Goal: Task Accomplishment & Management: Manage account settings

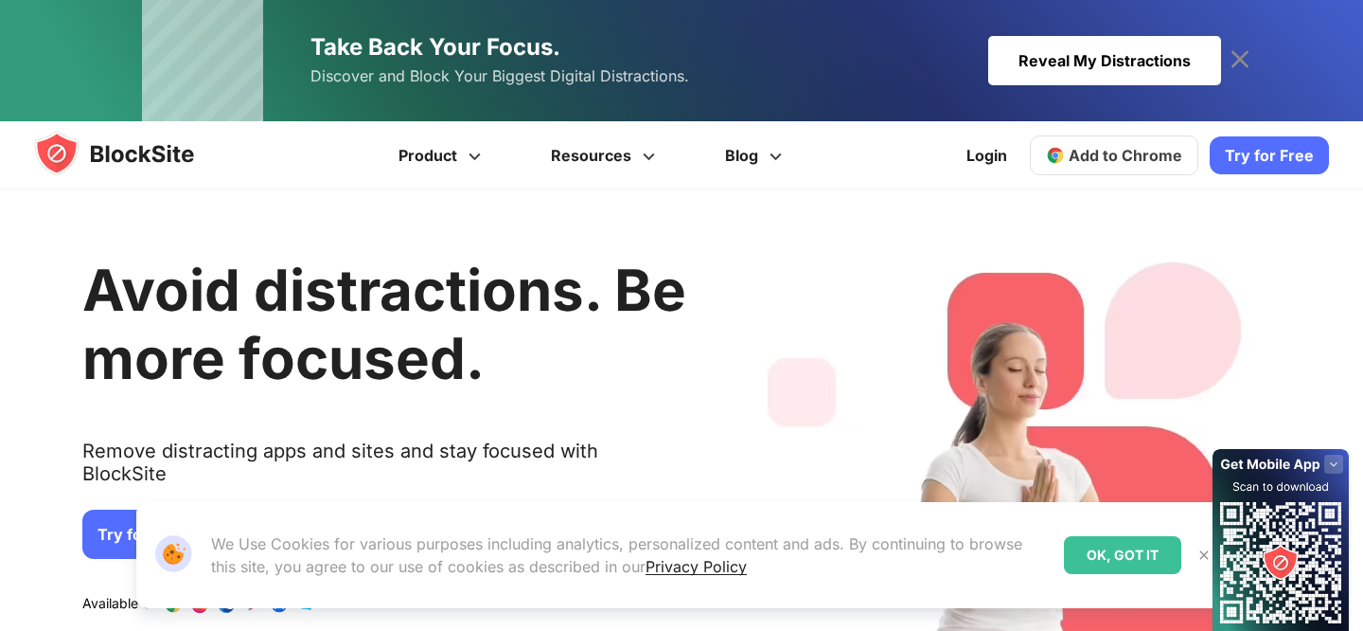
click at [1279, 154] on link "Try for Free" at bounding box center [1269, 155] width 119 height 38
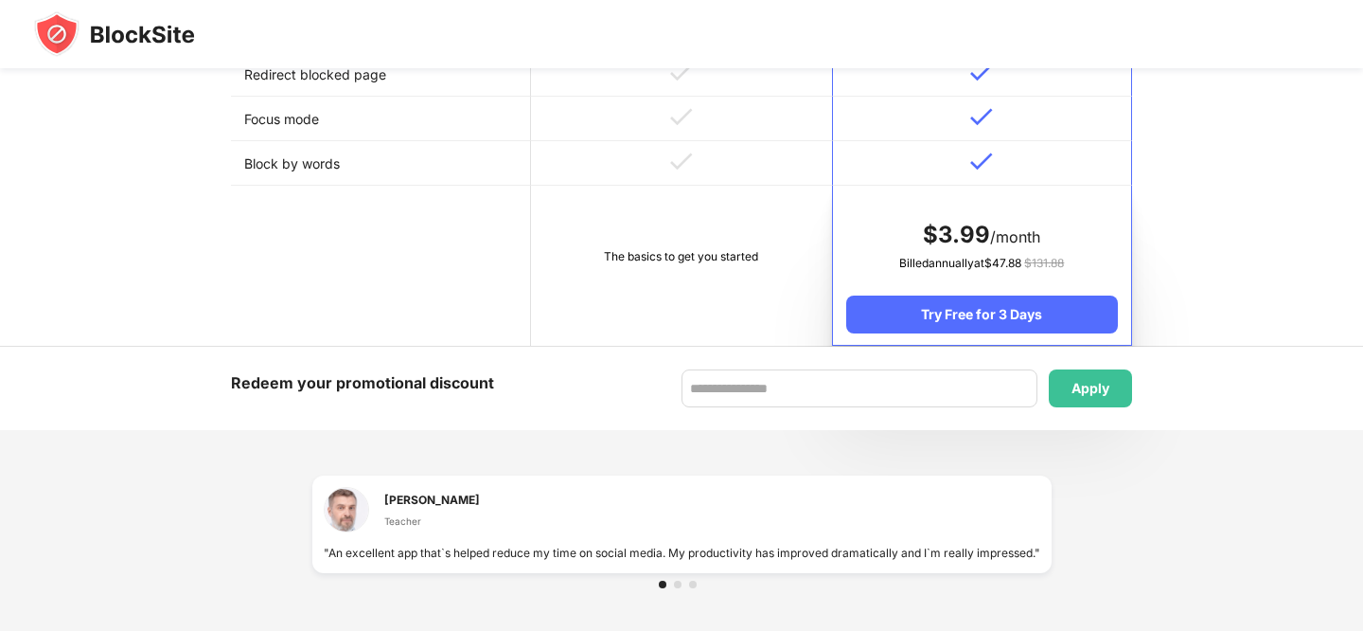
scroll to position [942, 0]
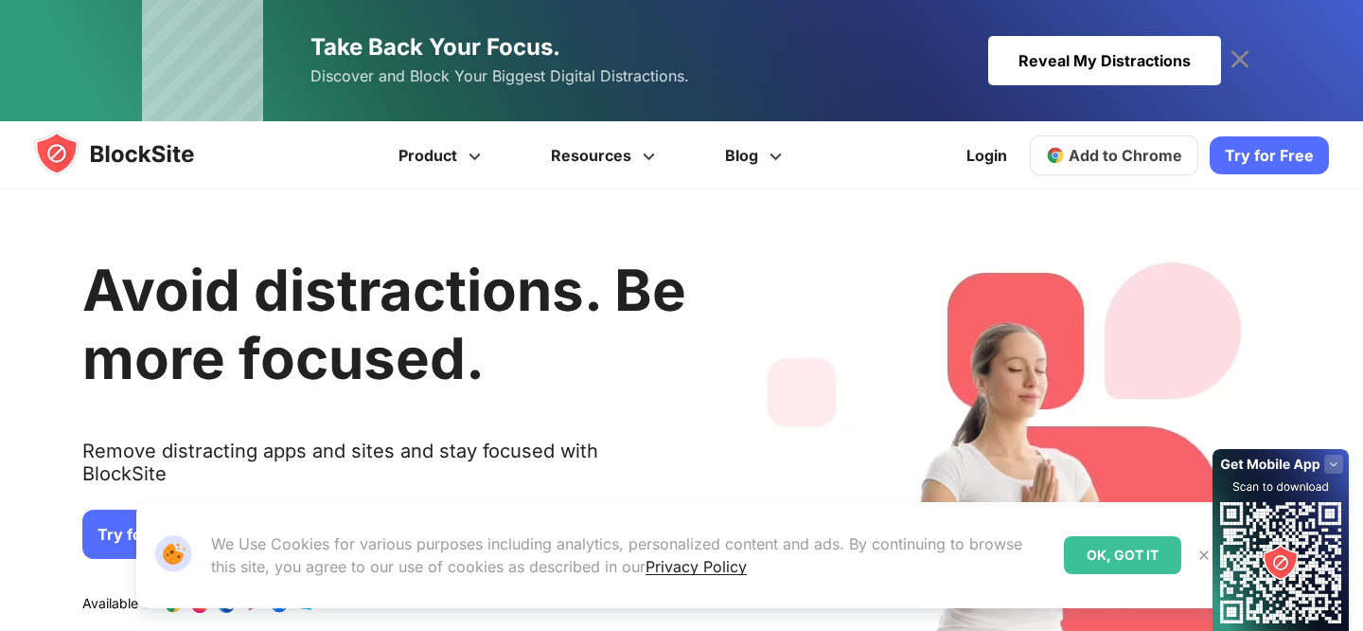
click at [1173, 140] on link "Add to Chrome" at bounding box center [1114, 155] width 169 height 40
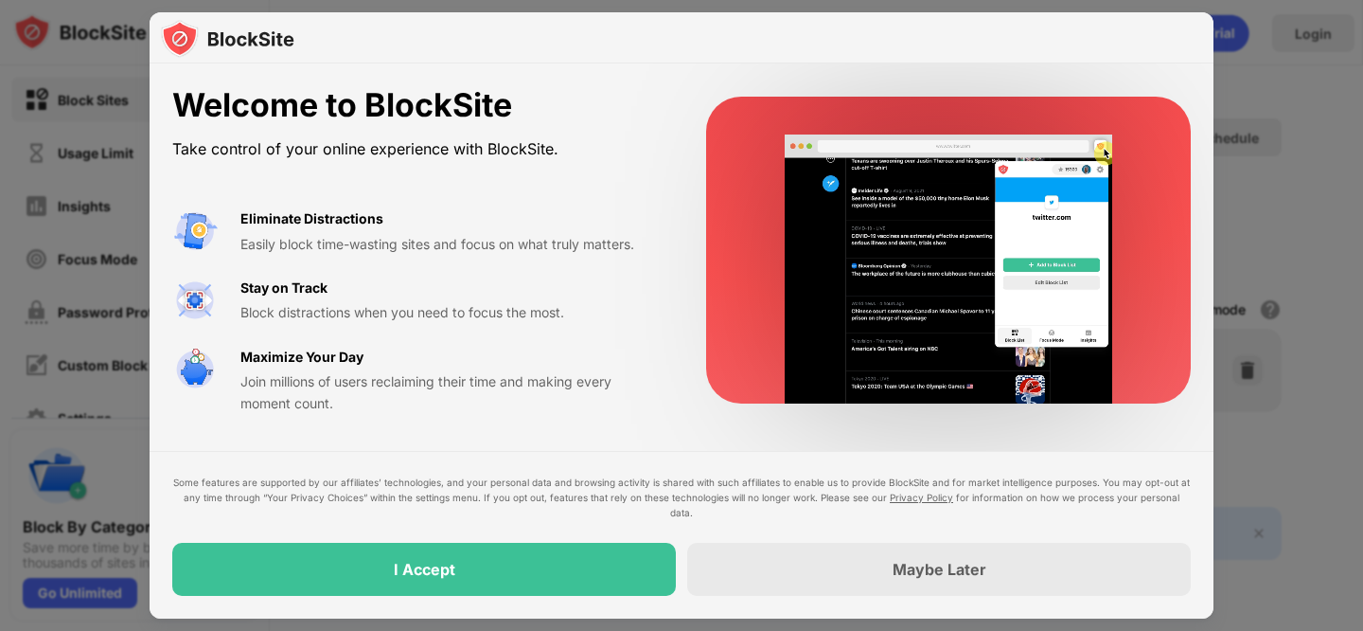
click at [543, 590] on div "I Accept" at bounding box center [424, 569] width 504 height 53
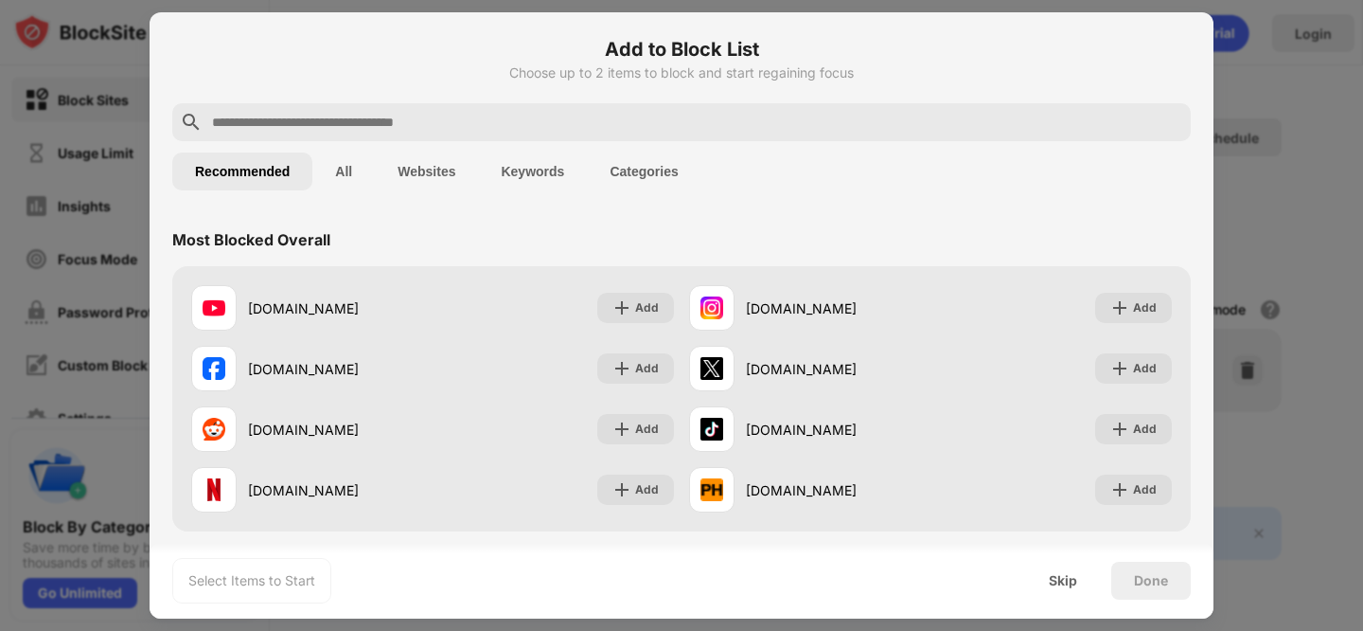
click at [1255, 104] on div at bounding box center [681, 315] width 1363 height 631
click at [401, 129] on input "text" at bounding box center [696, 122] width 973 height 23
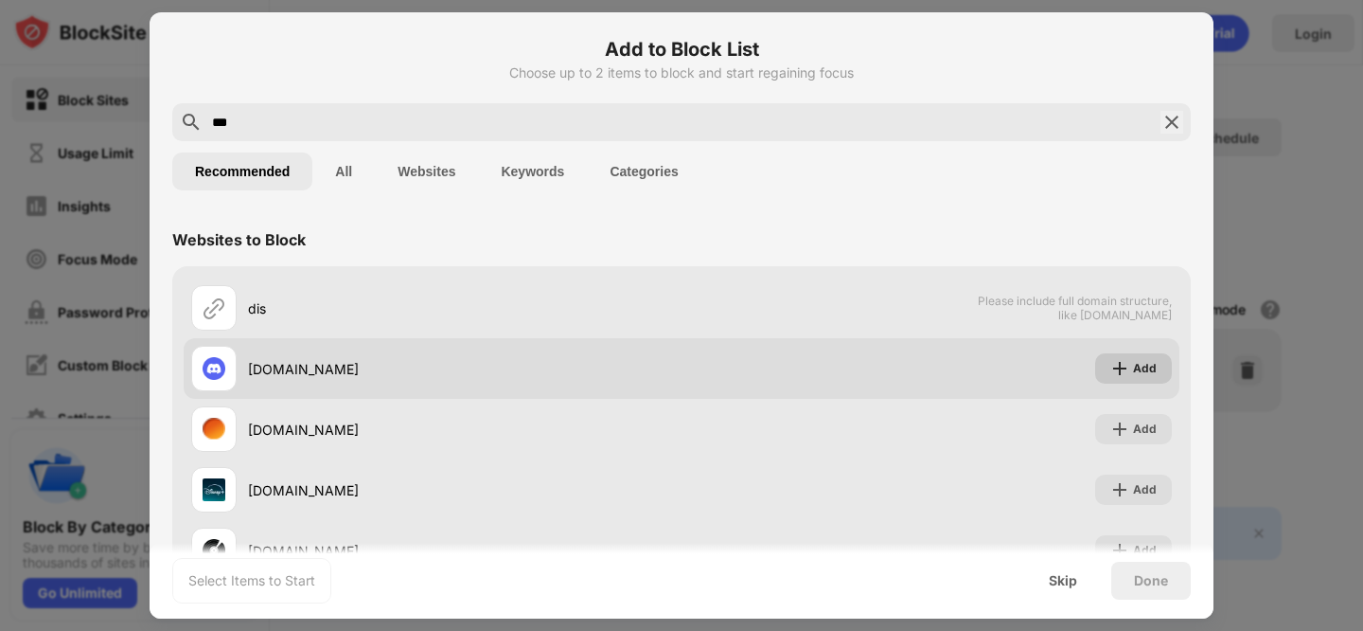
type input "***"
click at [1133, 365] on div "Add" at bounding box center [1133, 368] width 77 height 30
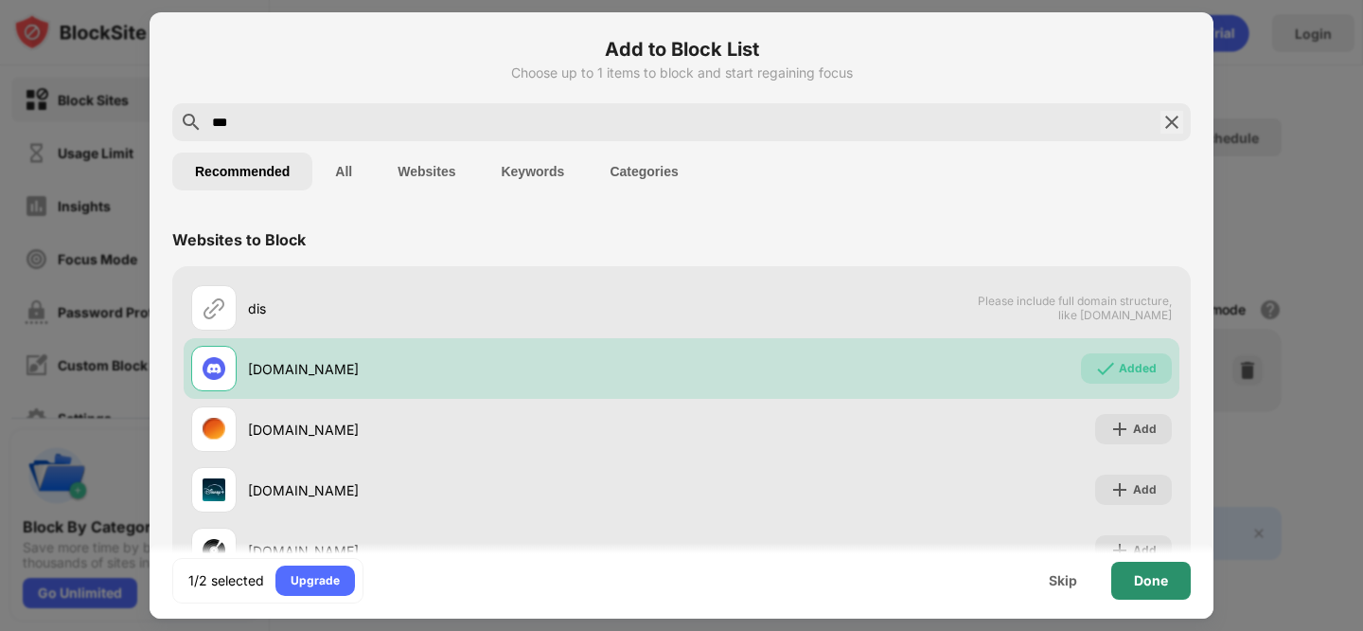
click at [1147, 590] on div "Done" at bounding box center [1152, 580] width 80 height 38
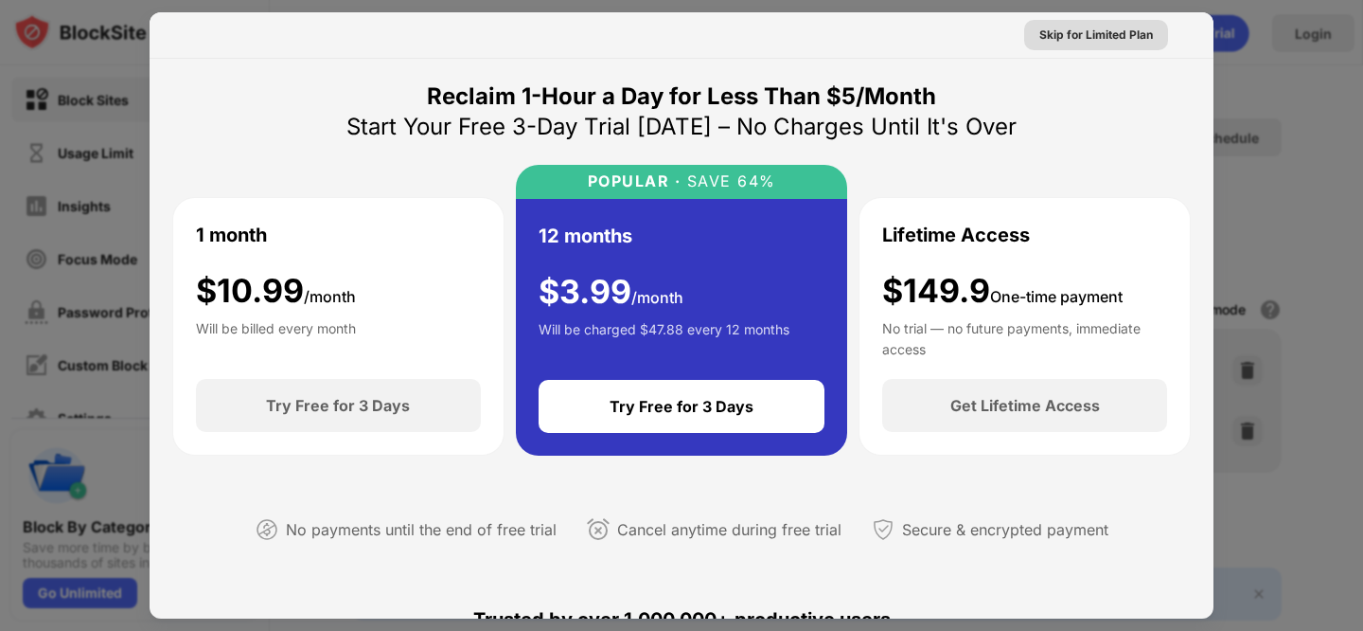
click at [1124, 28] on div "Skip for Limited Plan" at bounding box center [1097, 35] width 114 height 19
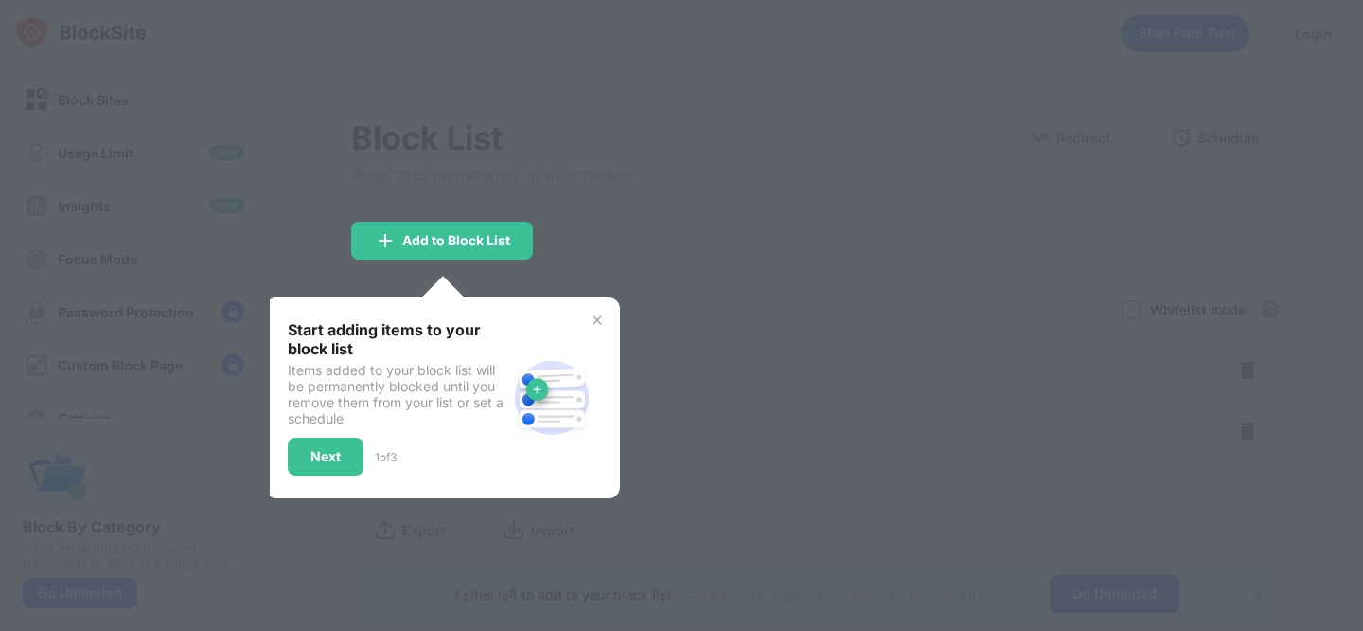
click at [597, 319] on img at bounding box center [597, 319] width 15 height 15
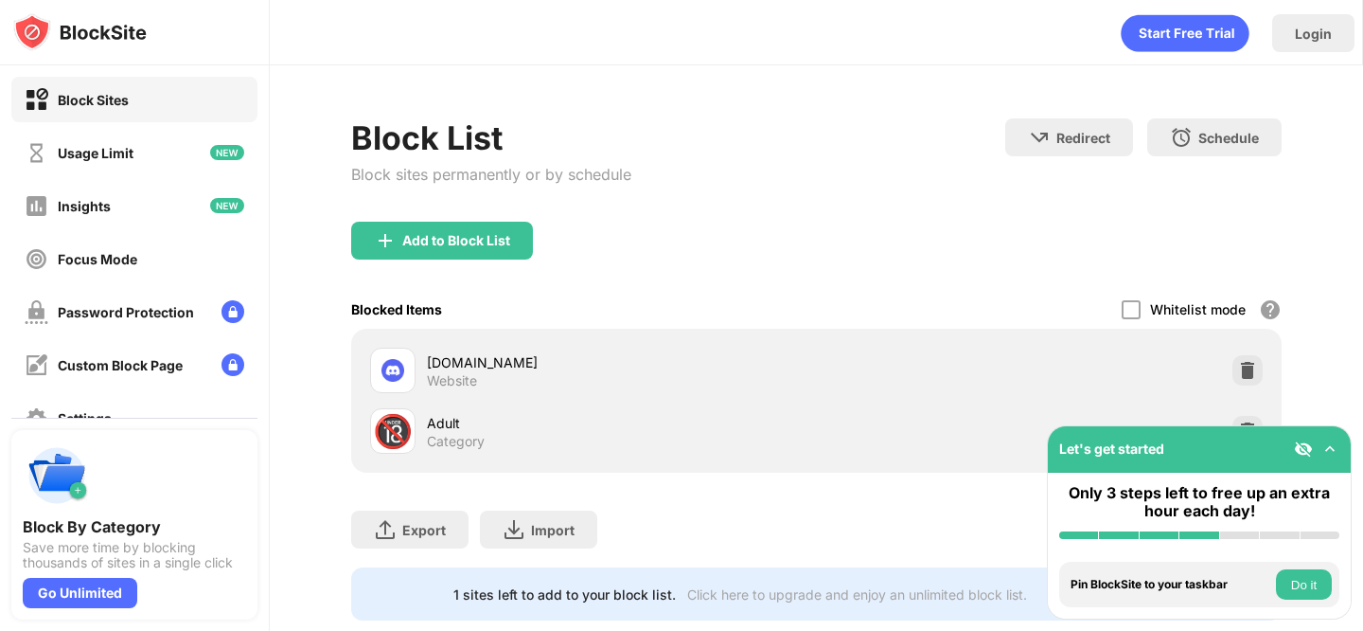
click at [1331, 440] on img at bounding box center [1330, 448] width 19 height 19
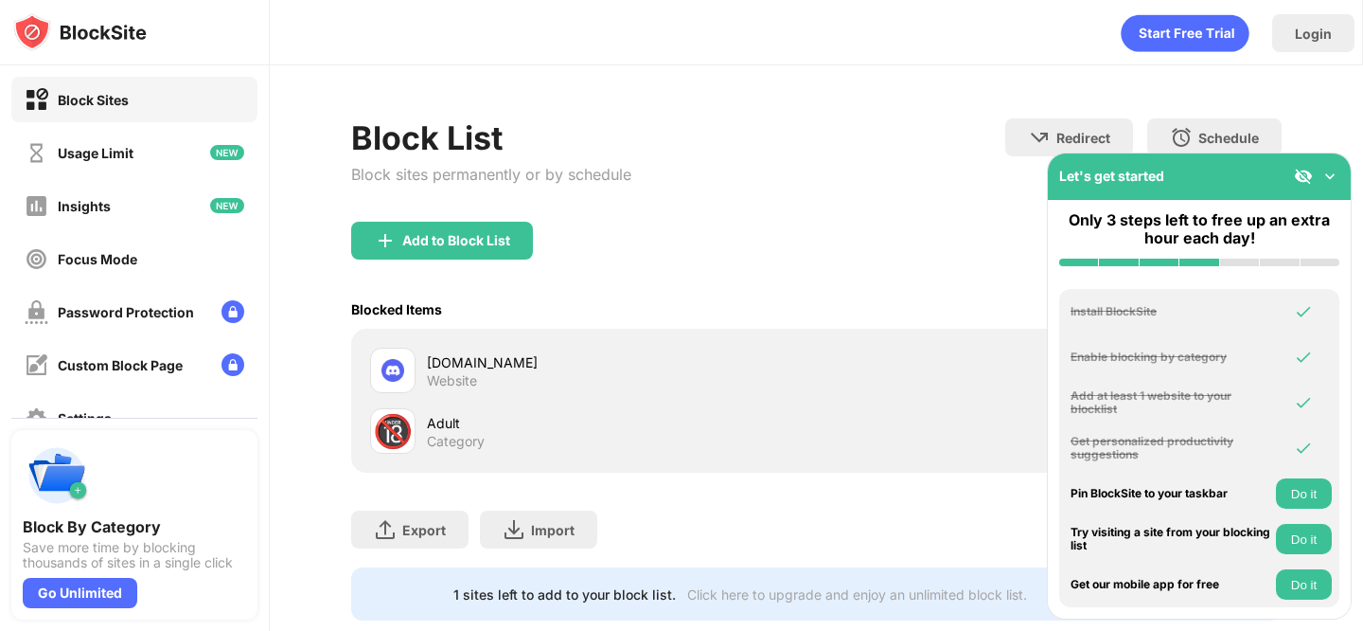
click at [1329, 185] on img at bounding box center [1330, 176] width 19 height 19
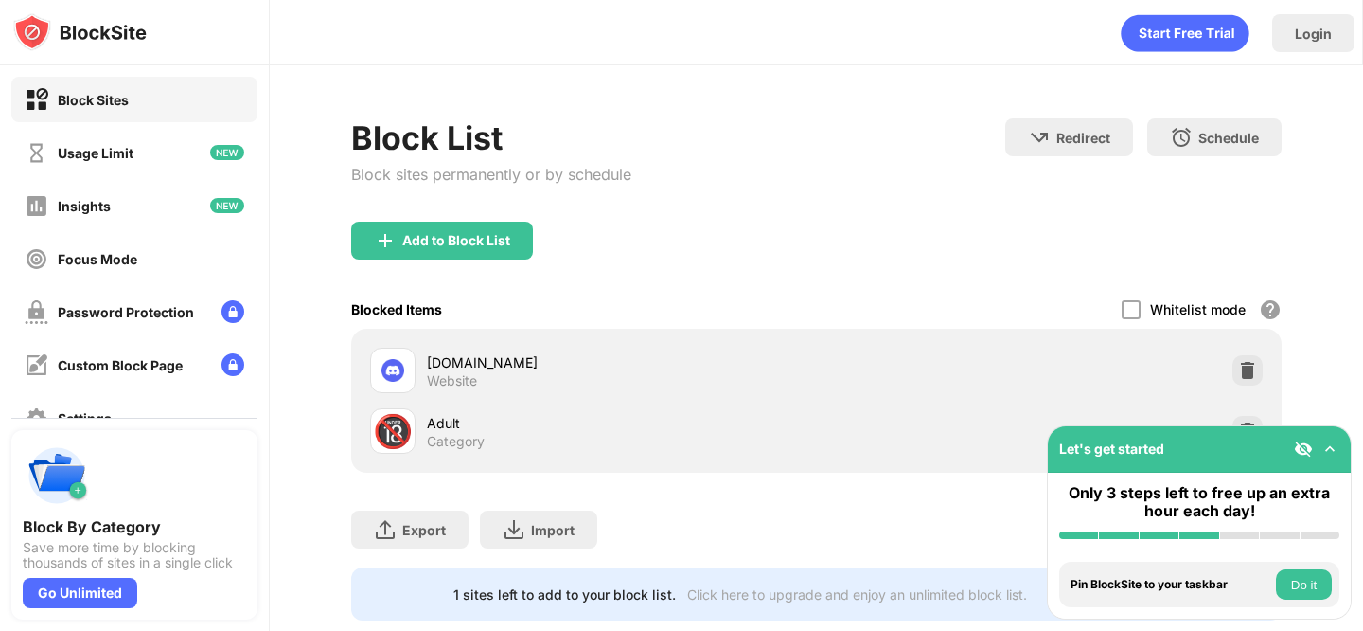
scroll to position [42, 0]
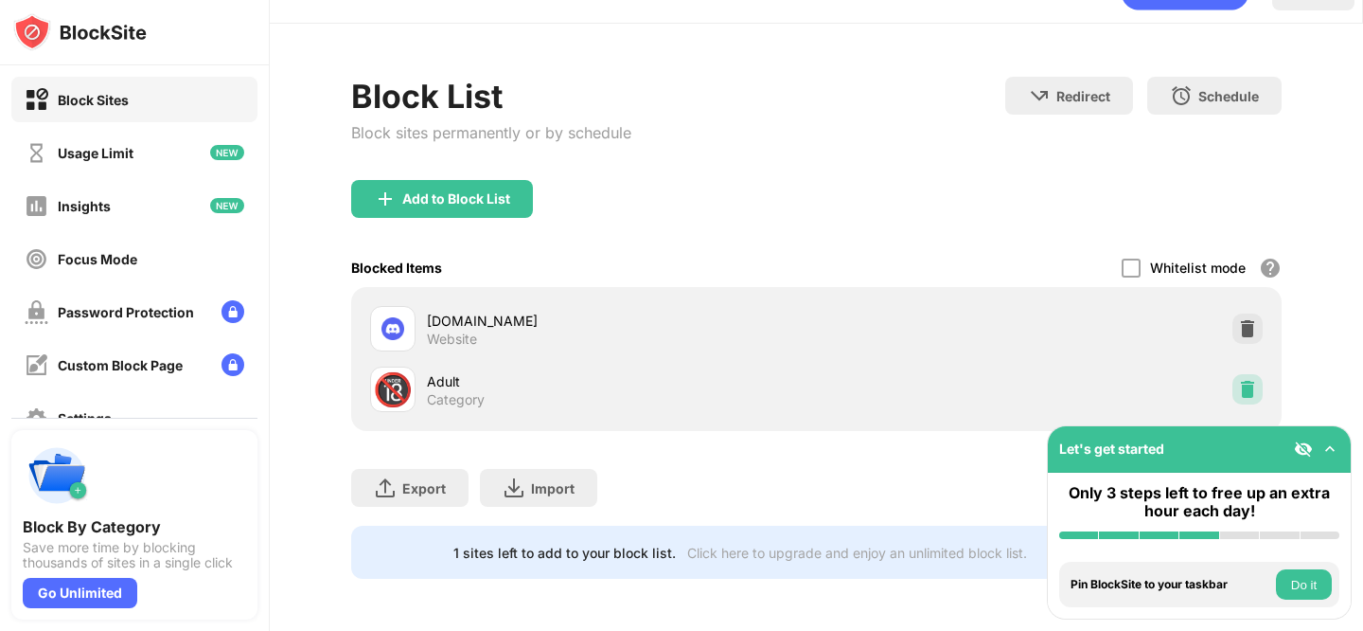
click at [1246, 383] on img at bounding box center [1247, 389] width 19 height 19
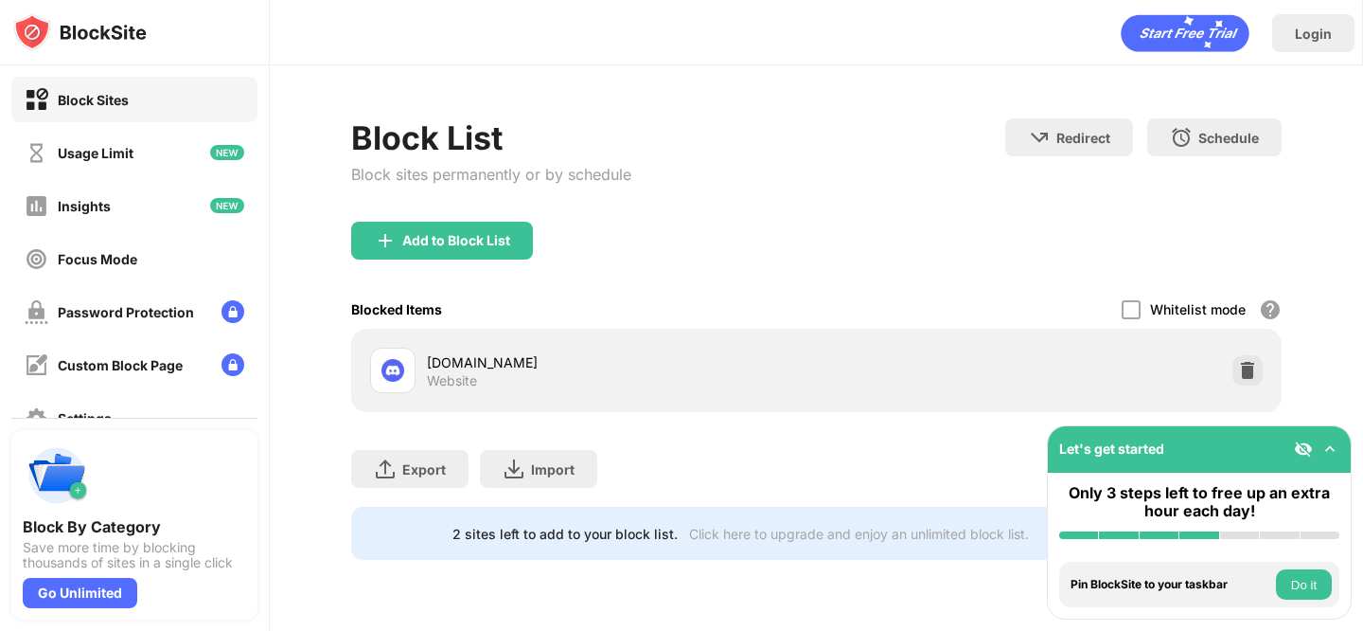
click at [469, 244] on div "Add to Block List" at bounding box center [456, 240] width 108 height 15
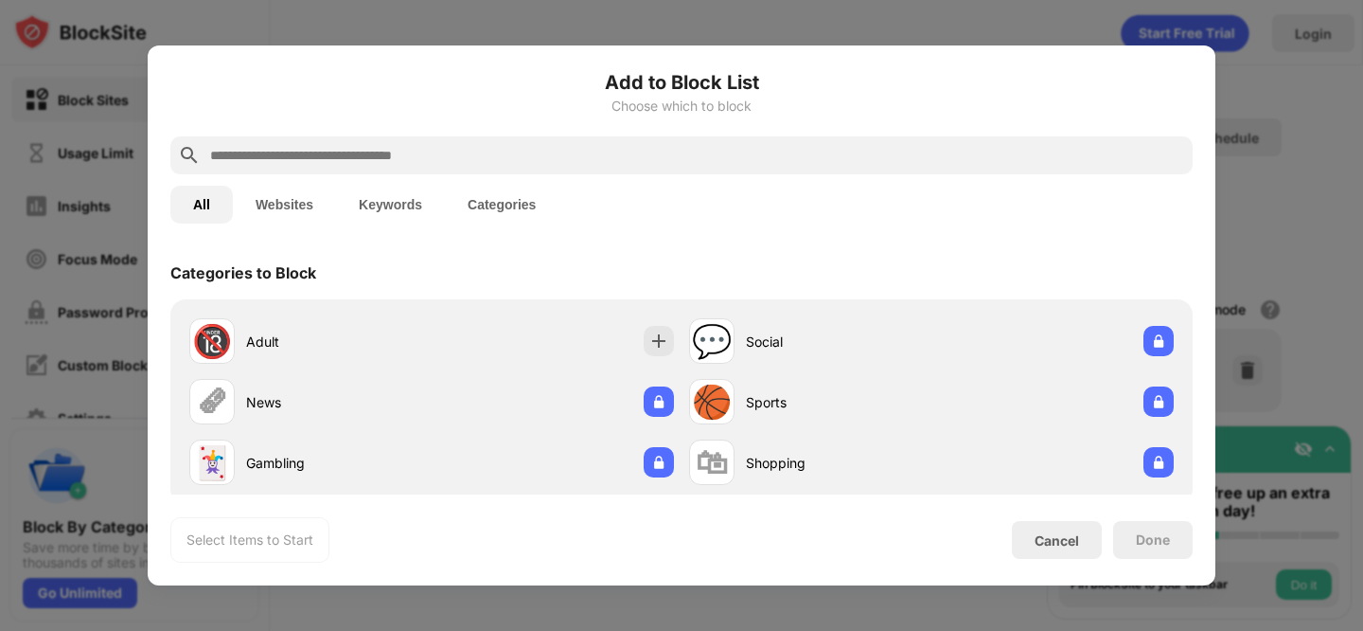
click at [500, 219] on button "Categories" at bounding box center [502, 205] width 114 height 38
click at [493, 204] on button "Categories" at bounding box center [502, 205] width 114 height 38
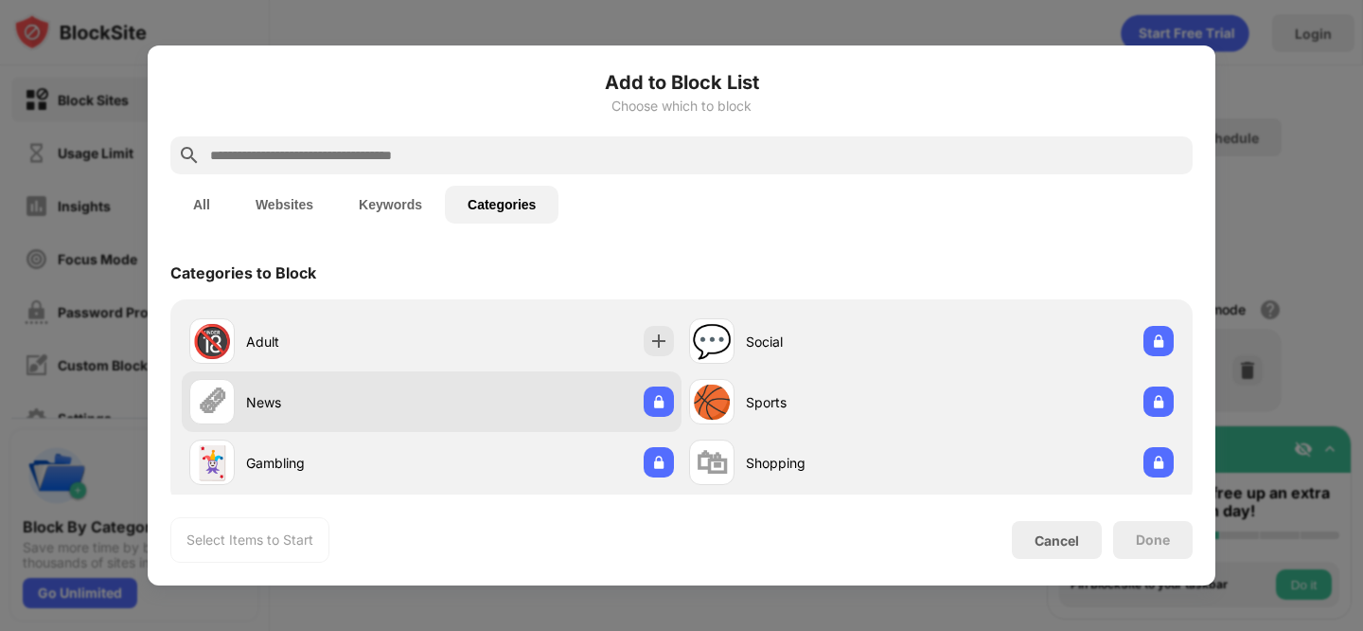
scroll to position [32, 0]
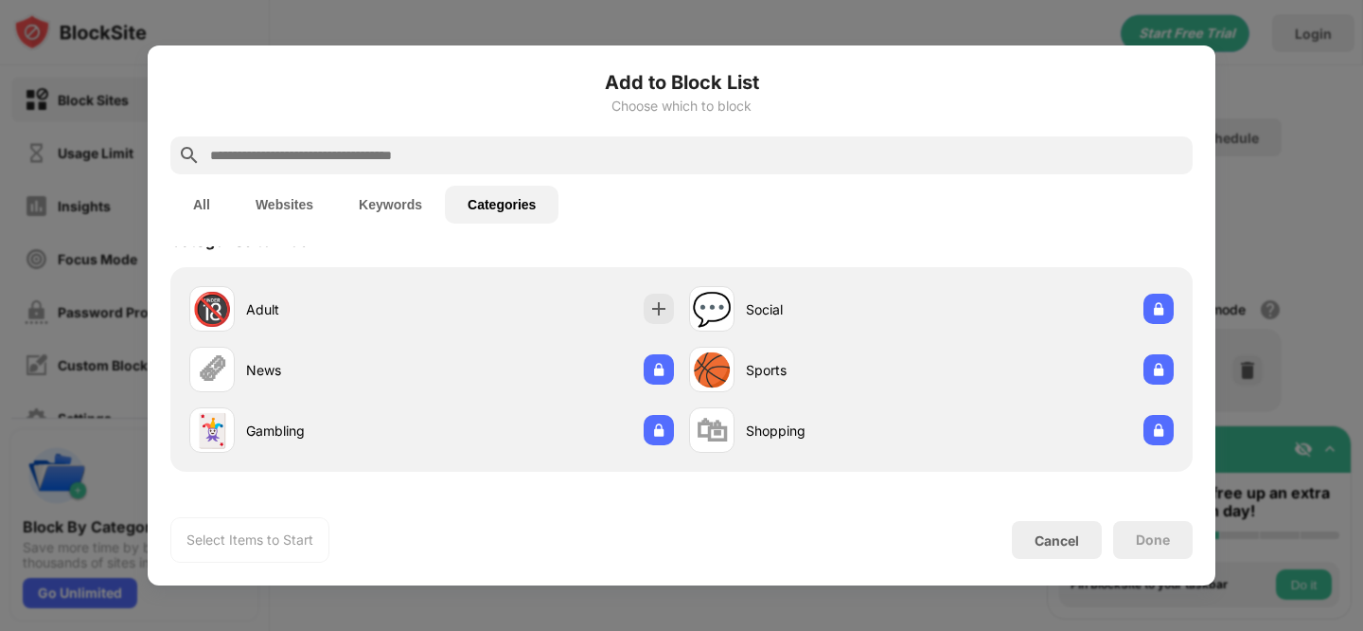
click at [1039, 532] on div "Cancel" at bounding box center [1057, 540] width 45 height 16
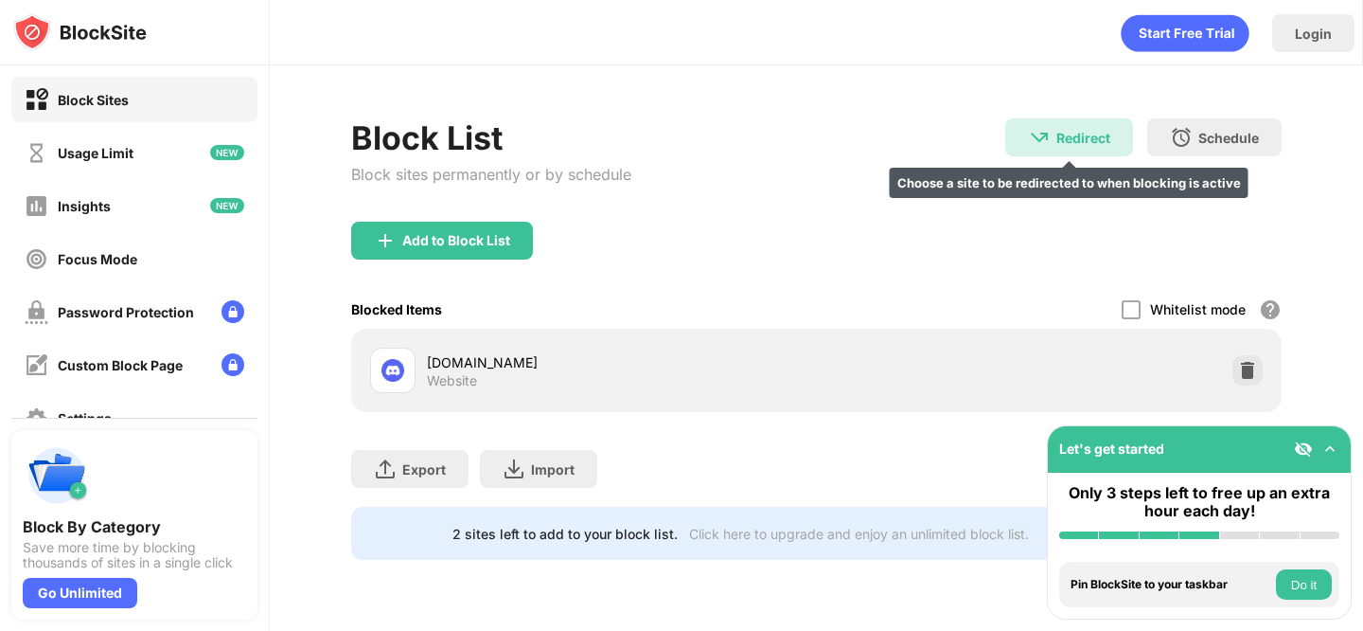
click at [1103, 141] on div "Redirect" at bounding box center [1084, 138] width 54 height 16
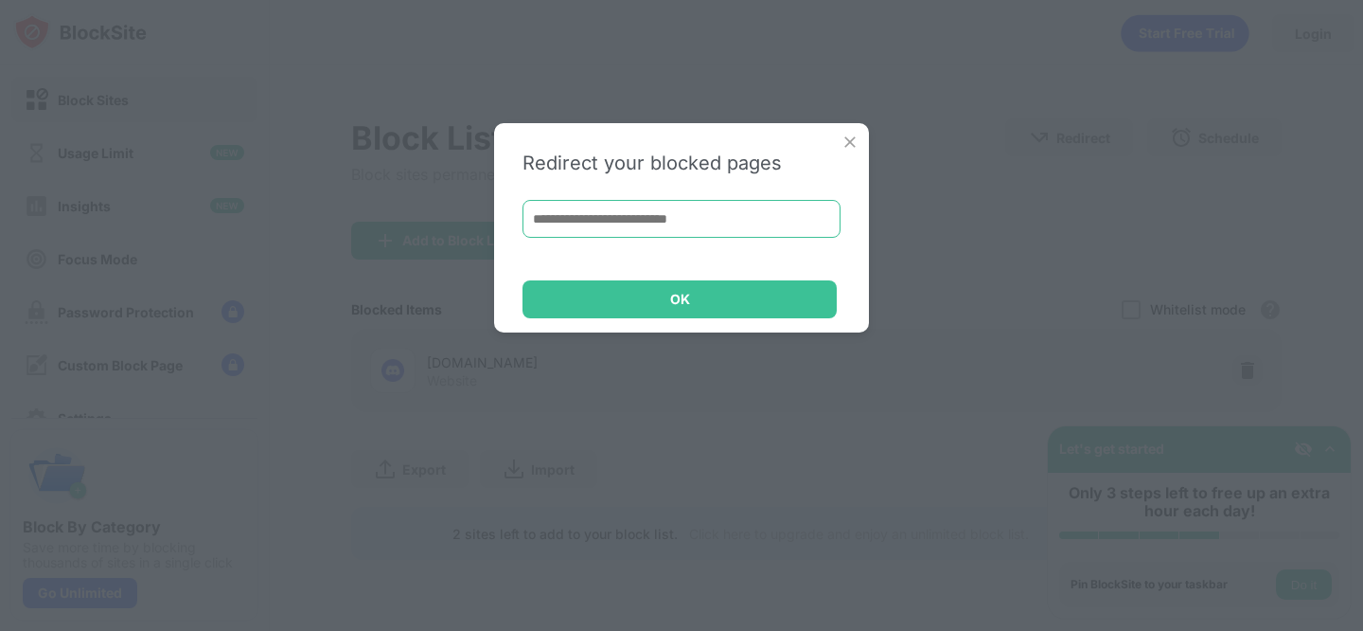
click at [725, 219] on input at bounding box center [682, 219] width 318 height 38
paste input "**********"
type input "**********"
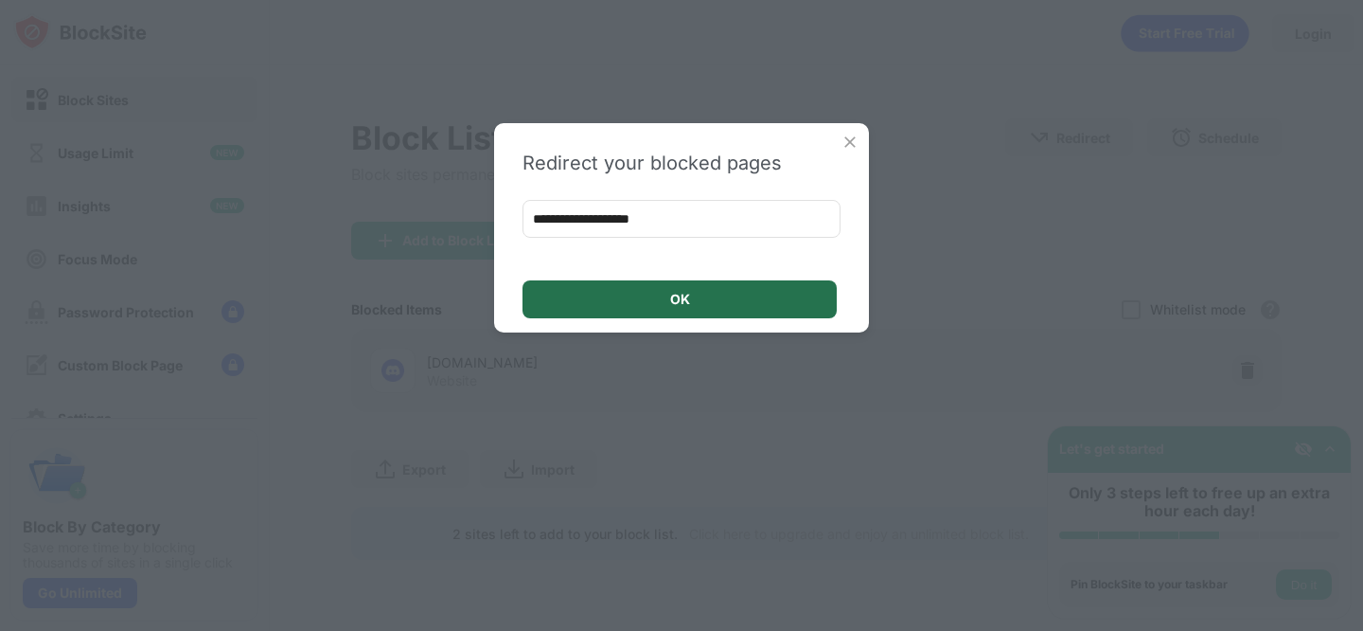
click at [664, 292] on div "OK" at bounding box center [680, 299] width 314 height 38
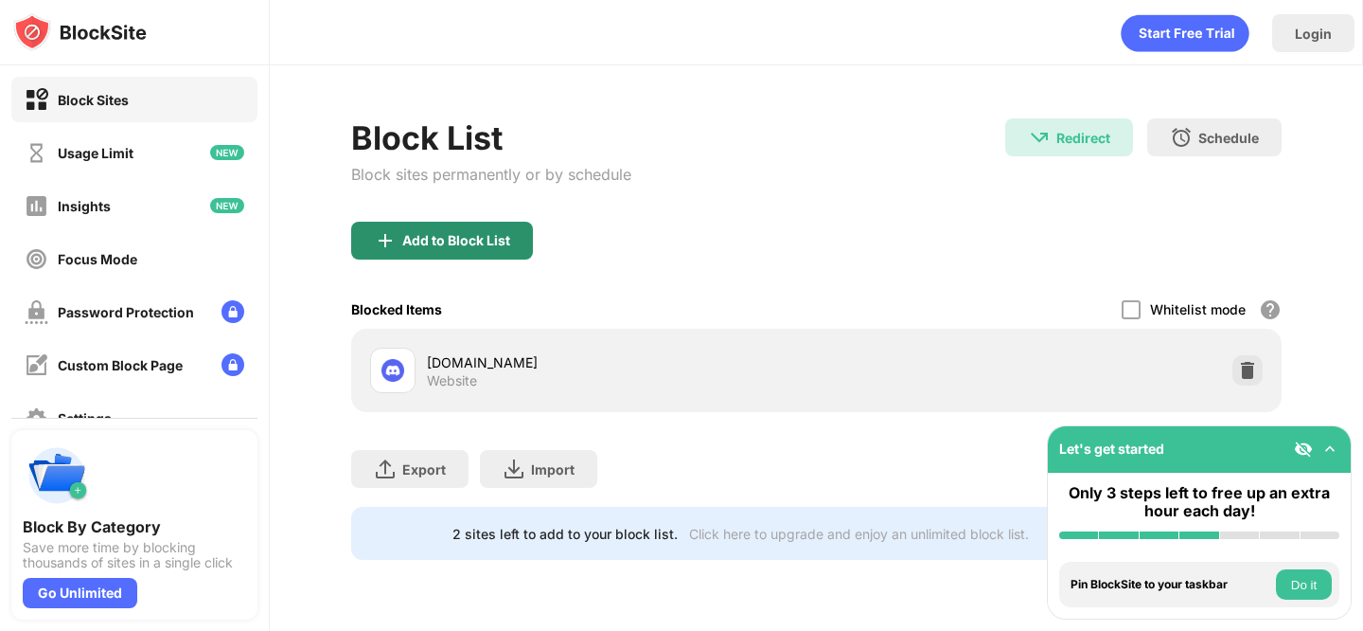
click at [433, 245] on div "Add to Block List" at bounding box center [456, 240] width 108 height 15
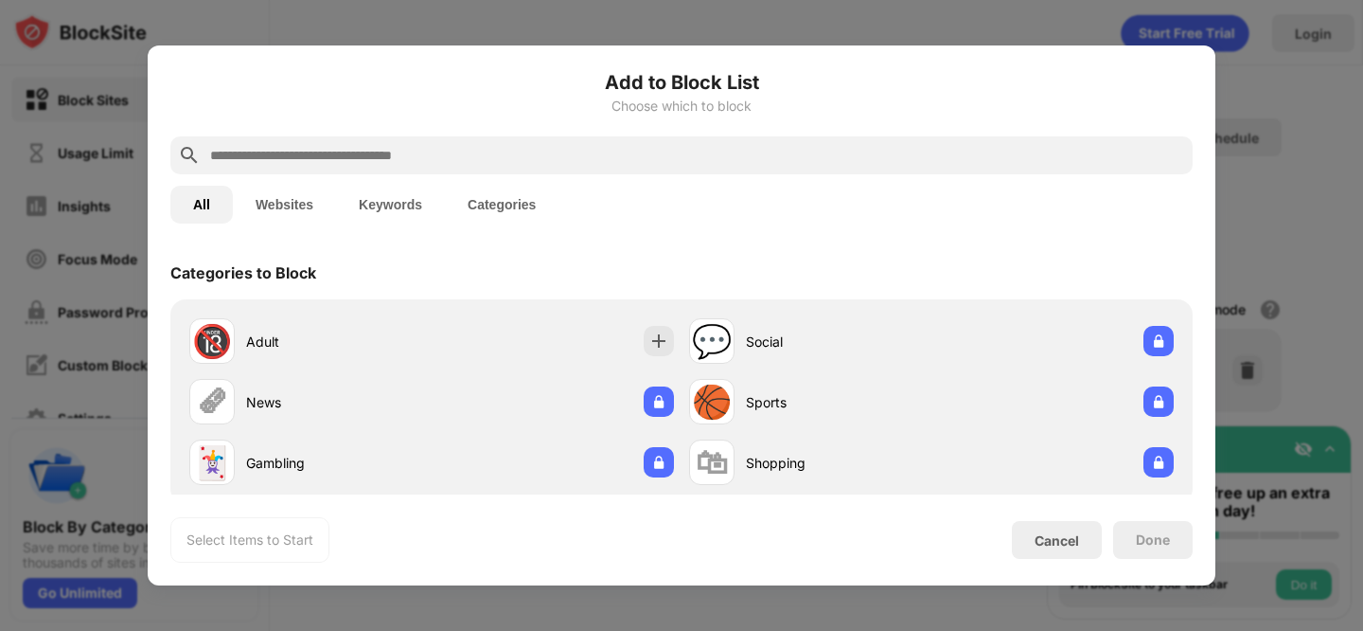
click at [485, 147] on input "text" at bounding box center [696, 155] width 977 height 23
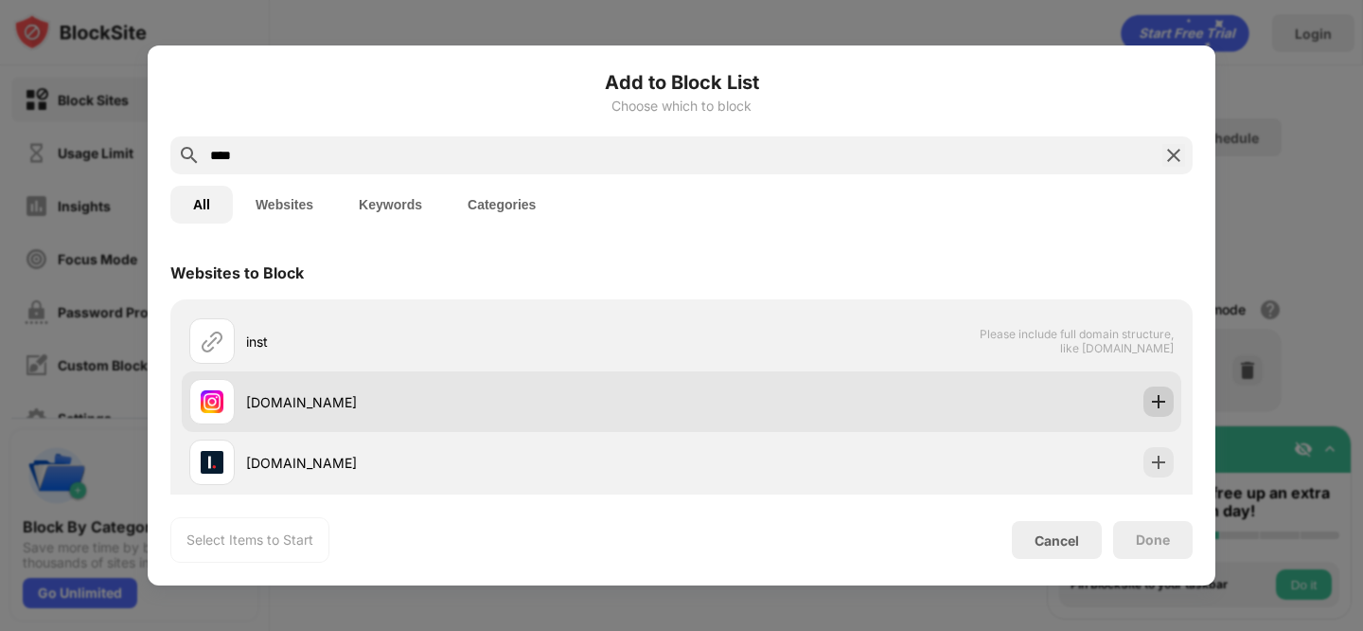
type input "****"
click at [1164, 399] on img at bounding box center [1158, 401] width 19 height 19
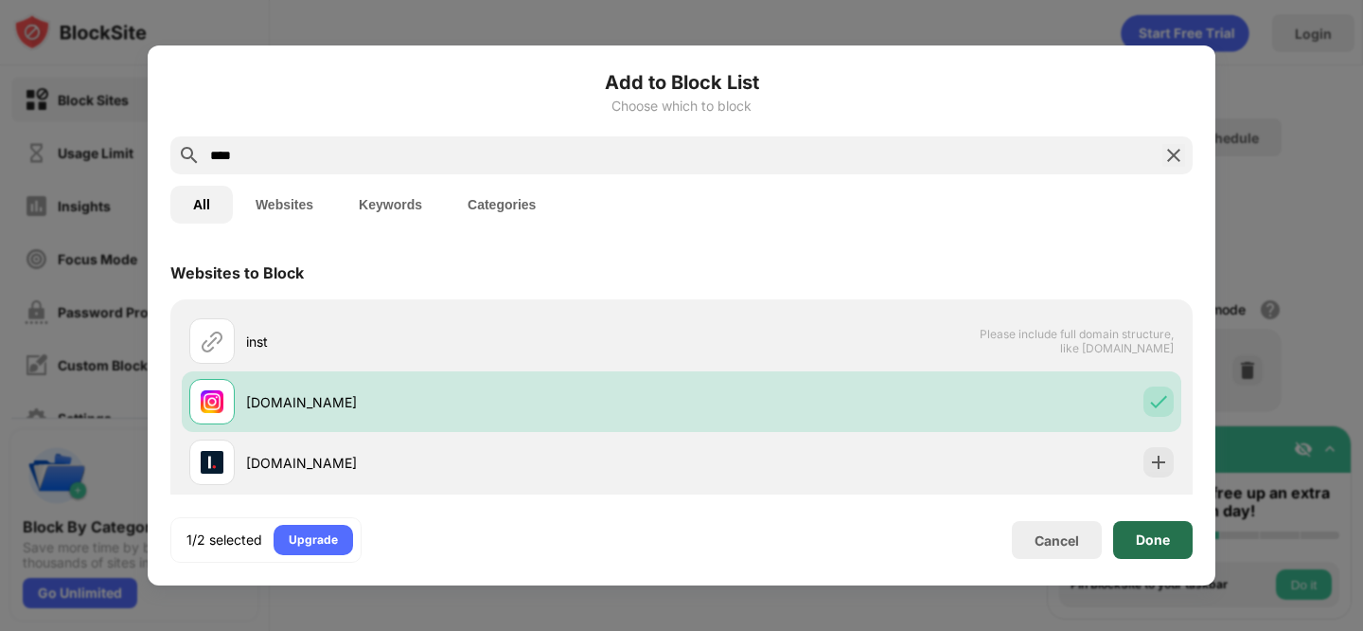
click at [1149, 538] on div "Done" at bounding box center [1153, 539] width 34 height 15
